Goal: Information Seeking & Learning: Learn about a topic

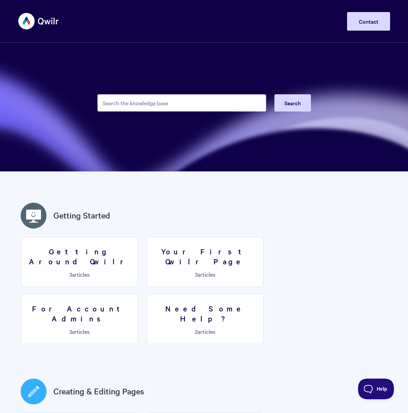
click at [155, 104] on input "Search the knowledge base" at bounding box center [181, 102] width 169 height 17
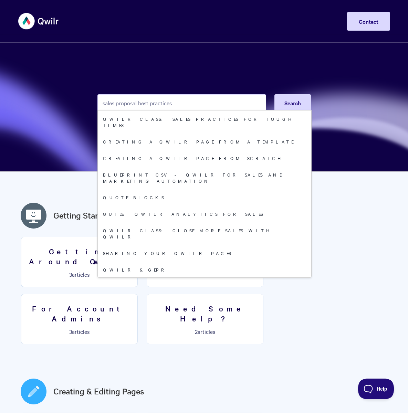
type input "sales proposal best practices"
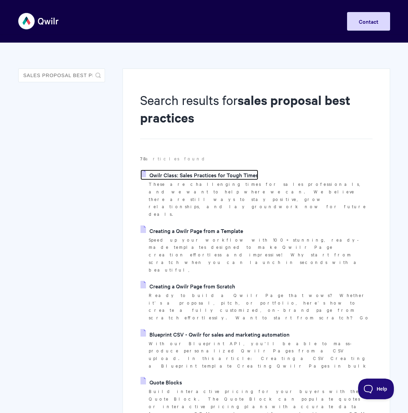
click at [193, 175] on link "Qwilr Class: Sales Practices for Tough Times" at bounding box center [199, 175] width 118 height 10
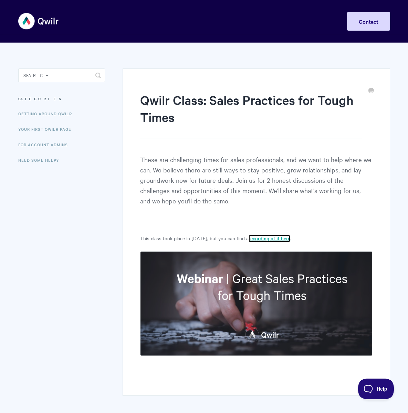
click at [262, 241] on link "recording of it here" at bounding box center [269, 239] width 42 height 8
click at [79, 74] on input "Search" at bounding box center [61, 75] width 87 height 14
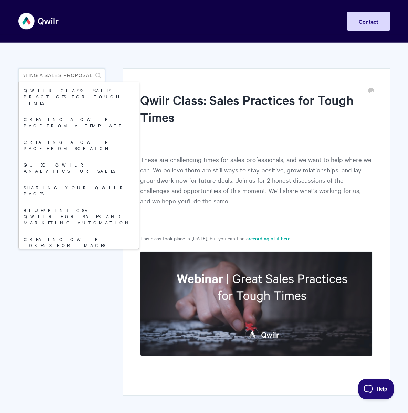
type input "best practices for creating a sales proposal"
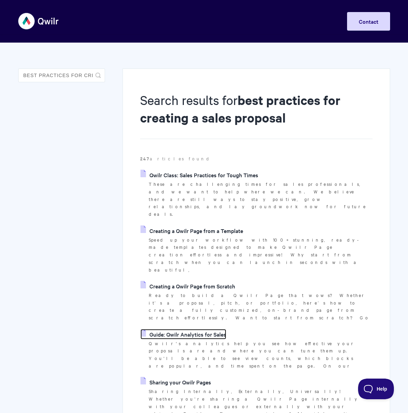
click at [200, 329] on link "Guide: Qwilr Analytics for Sales" at bounding box center [183, 334] width 86 height 10
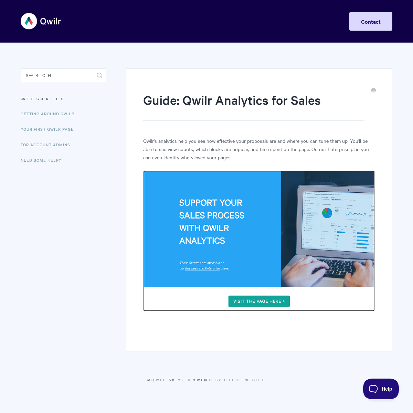
click at [275, 303] on img at bounding box center [259, 240] width 232 height 141
